Goal: Task Accomplishment & Management: Complete application form

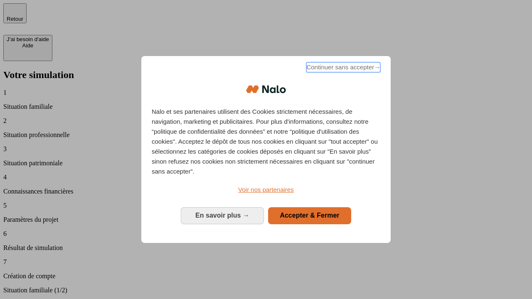
click at [342, 69] on span "Continuer sans accepter →" at bounding box center [343, 67] width 74 height 10
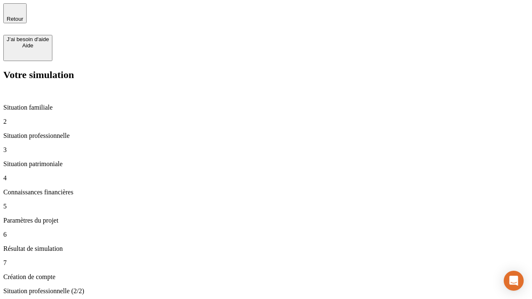
type input "30 000"
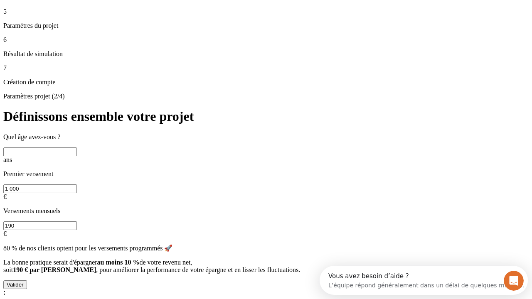
scroll to position [7, 0]
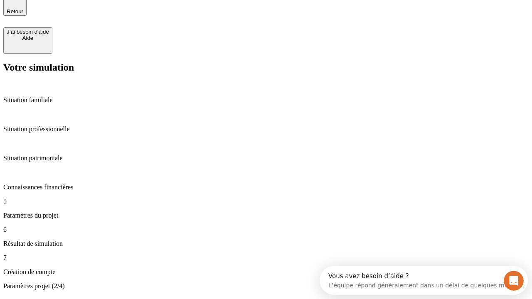
type input "25"
type input "1 000"
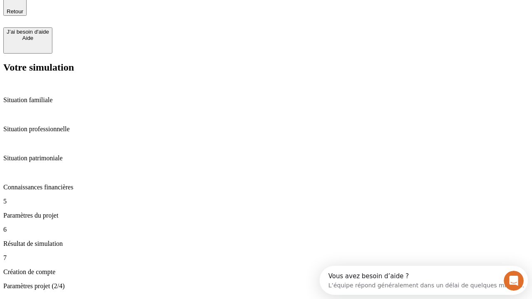
type input "640"
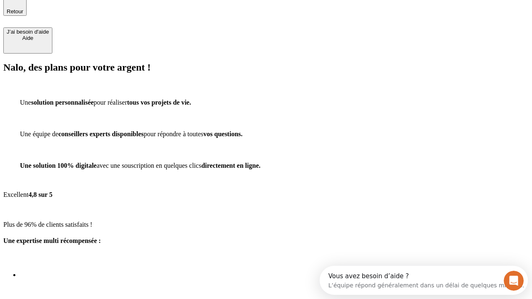
scroll to position [67, 0]
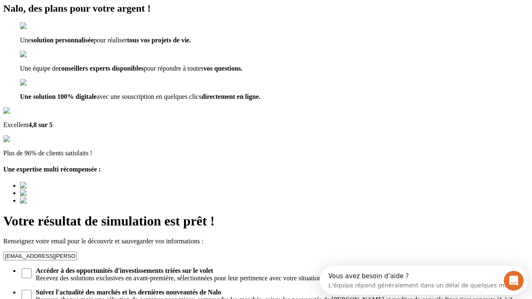
type input "[EMAIL_ADDRESS][PERSON_NAME][DOMAIN_NAME]"
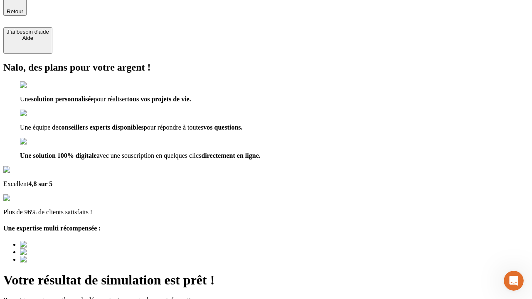
scroll to position [0, 0]
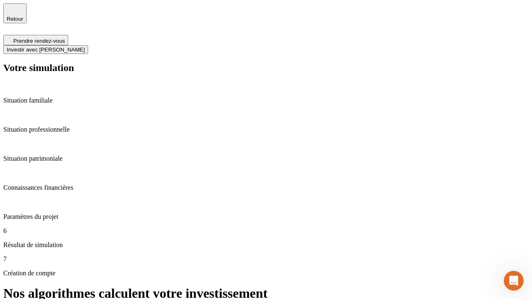
scroll to position [3, 0]
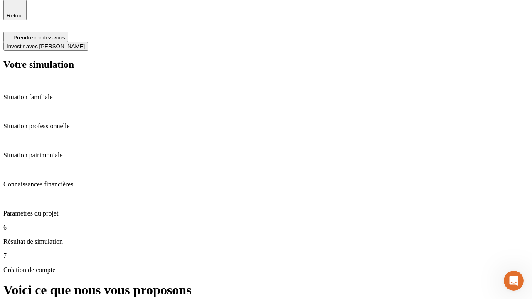
click at [85, 43] on span "Investir avec [PERSON_NAME]" at bounding box center [46, 46] width 78 height 6
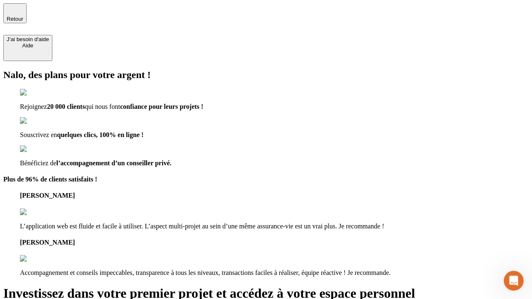
type input "[EMAIL_ADDRESS][PERSON_NAME][DOMAIN_NAME]"
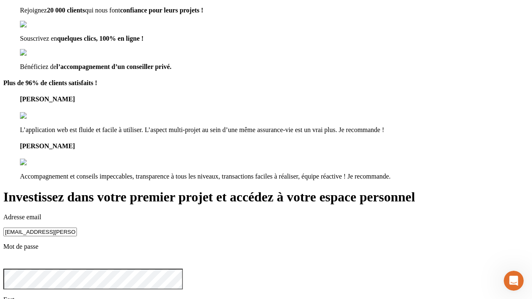
scroll to position [26, 0]
